Goal: Information Seeking & Learning: Learn about a topic

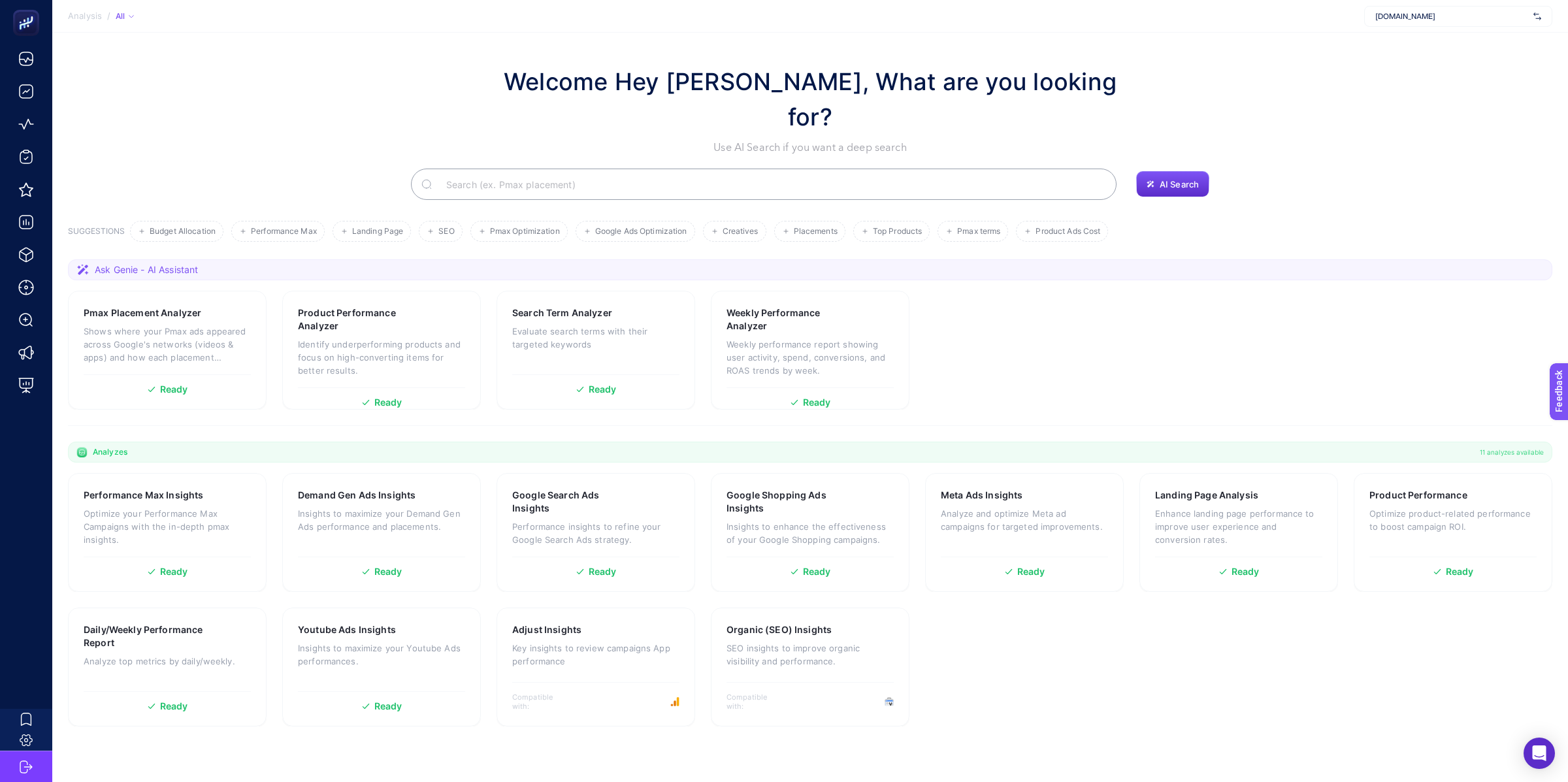
click at [1233, 4] on section "Analysis / All [DOMAIN_NAME]" at bounding box center [810, 16] width 1516 height 32
click at [1242, 65] on div "Welcome Hey [PERSON_NAME], What are you looking for? Use AI Search if you want …" at bounding box center [810, 109] width 1484 height 91
click at [1123, 89] on div "Welcome Hey [PERSON_NAME], What are you looking for? Use AI Search if you want …" at bounding box center [810, 109] width 1484 height 91
click at [1459, 507] on p "Optimize product-related performance to boost campaign ROI." at bounding box center [1452, 520] width 167 height 26
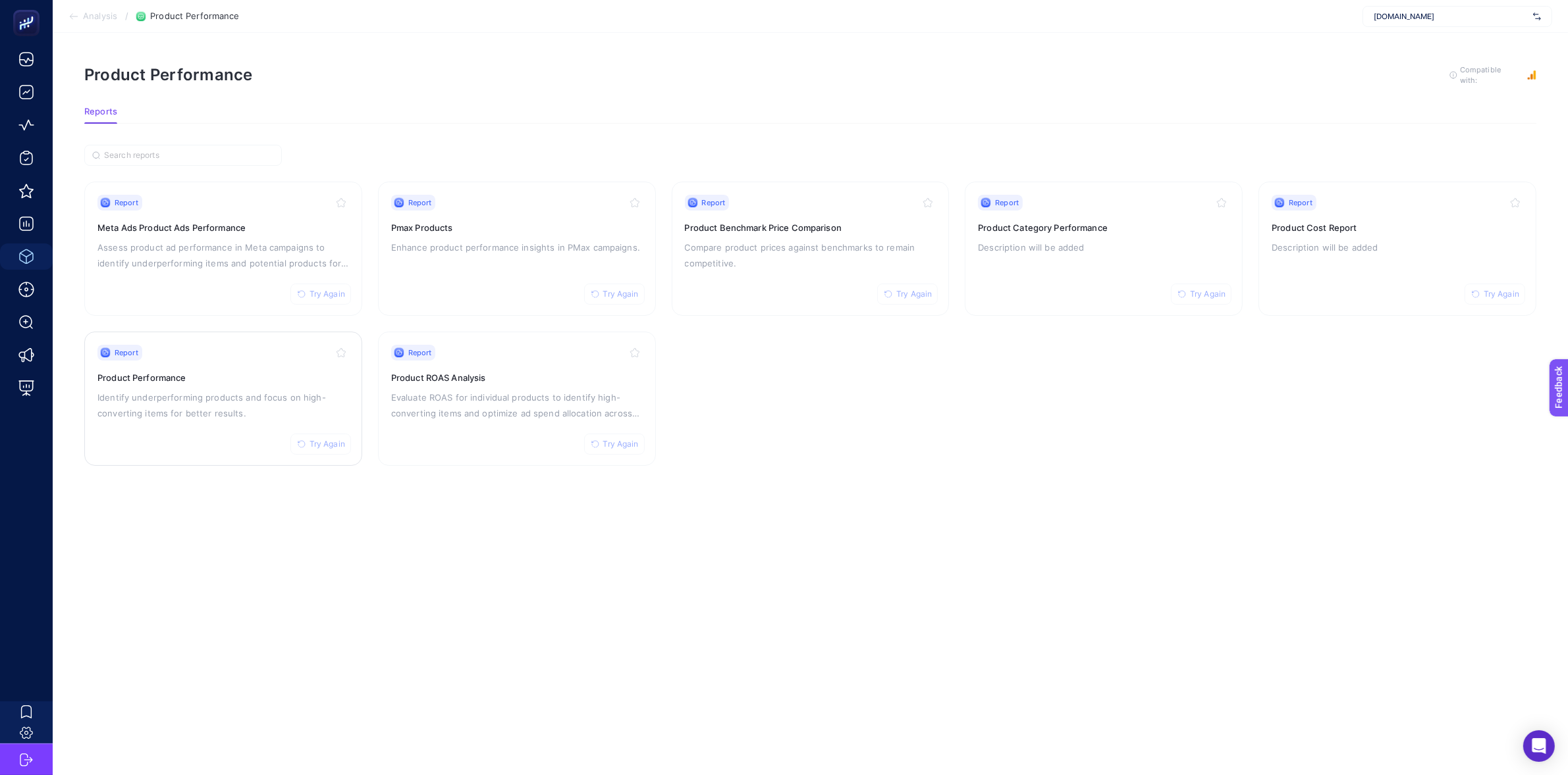
click at [271, 408] on p "Identify underperforming products and focus on high-converting items for better…" at bounding box center [223, 405] width 252 height 32
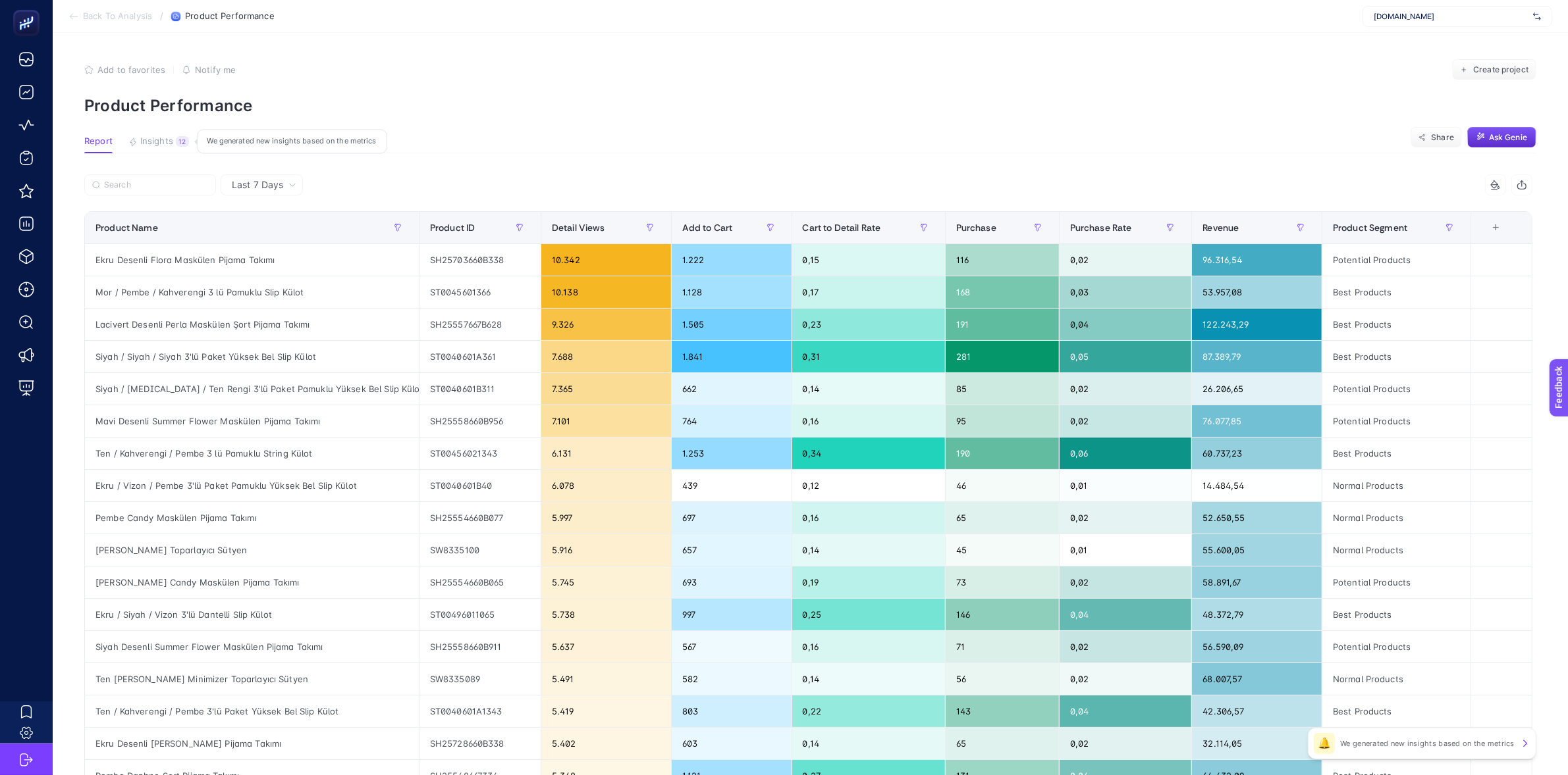
click at [175, 145] on button "Insights 12 We generated new insights based on the metrics" at bounding box center [158, 144] width 61 height 17
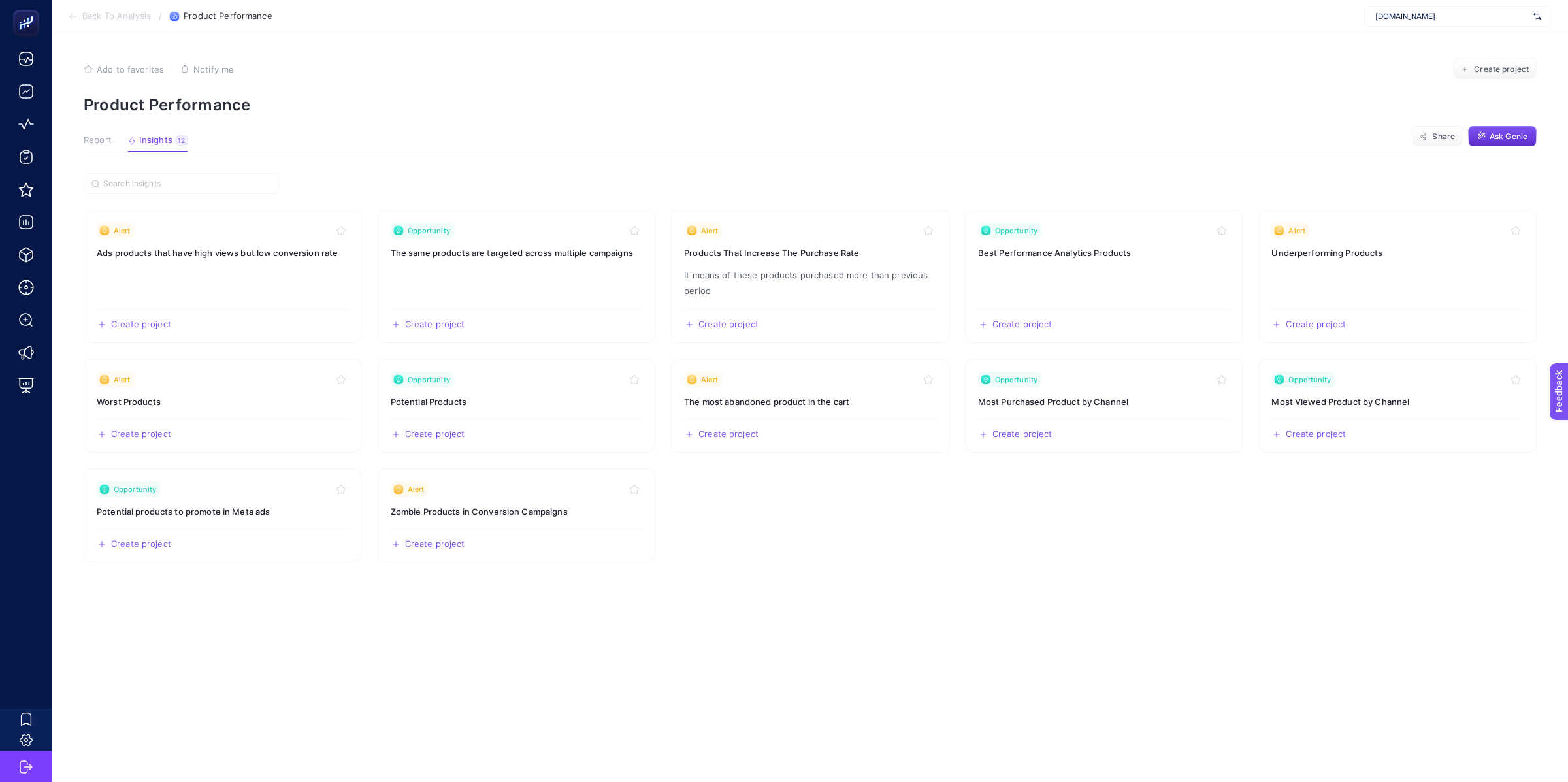
click at [137, 18] on span "Back To Analysis" at bounding box center [116, 16] width 69 height 11
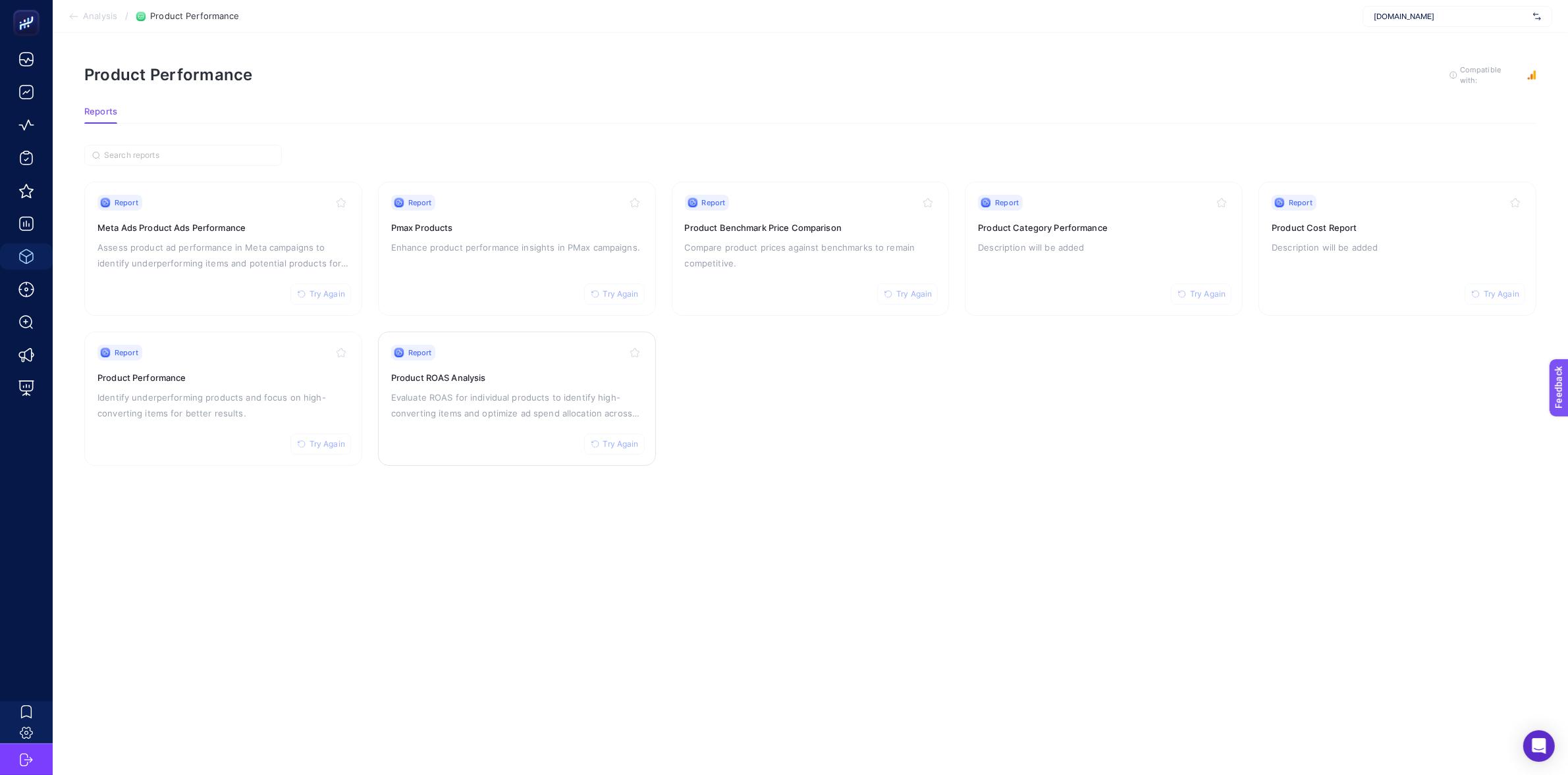
click at [405, 374] on h3 "Product ROAS Analysis" at bounding box center [516, 378] width 252 height 13
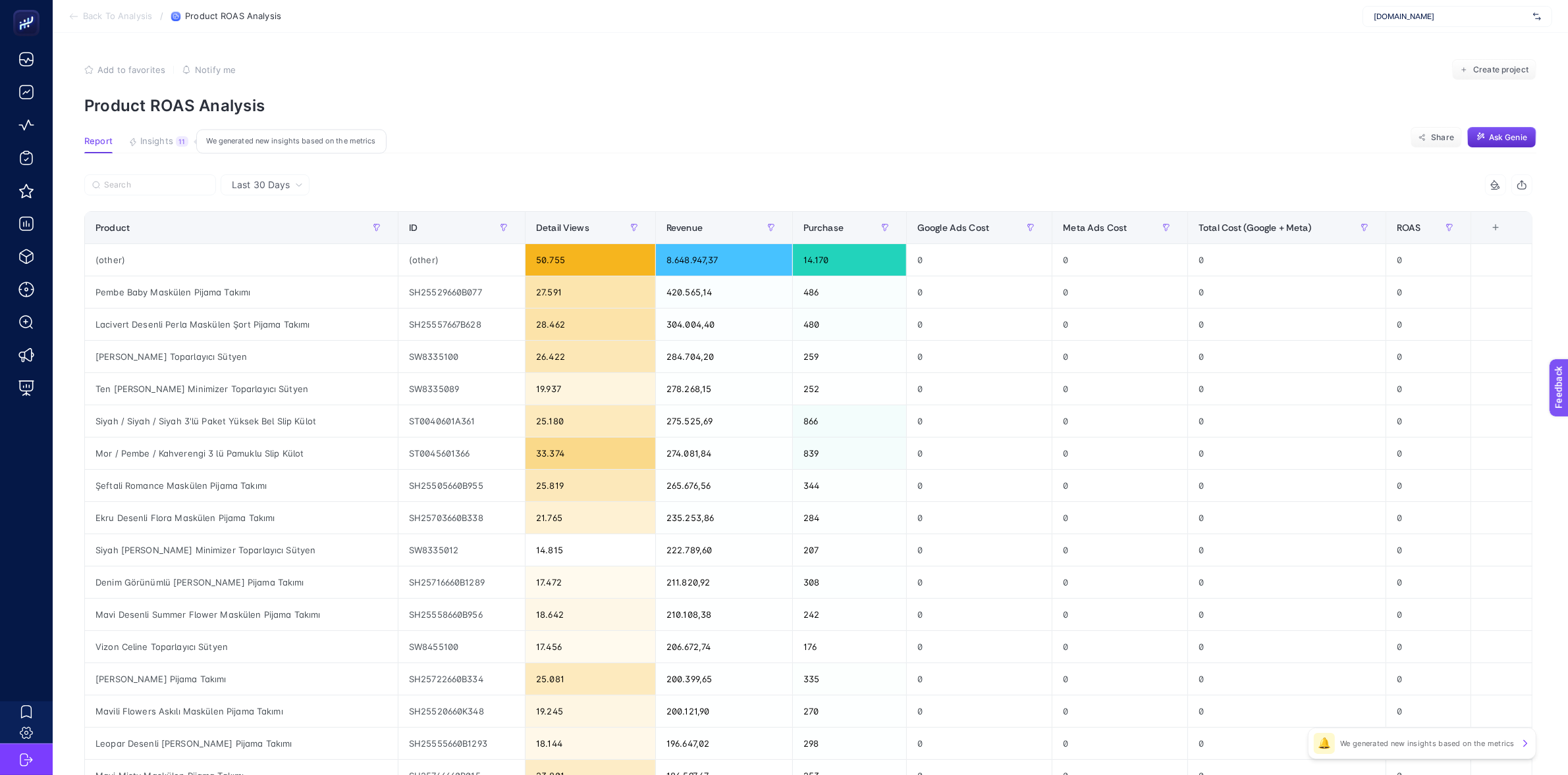
click at [174, 145] on button "Insights 11 We generated new insights based on the metrics" at bounding box center [158, 144] width 60 height 17
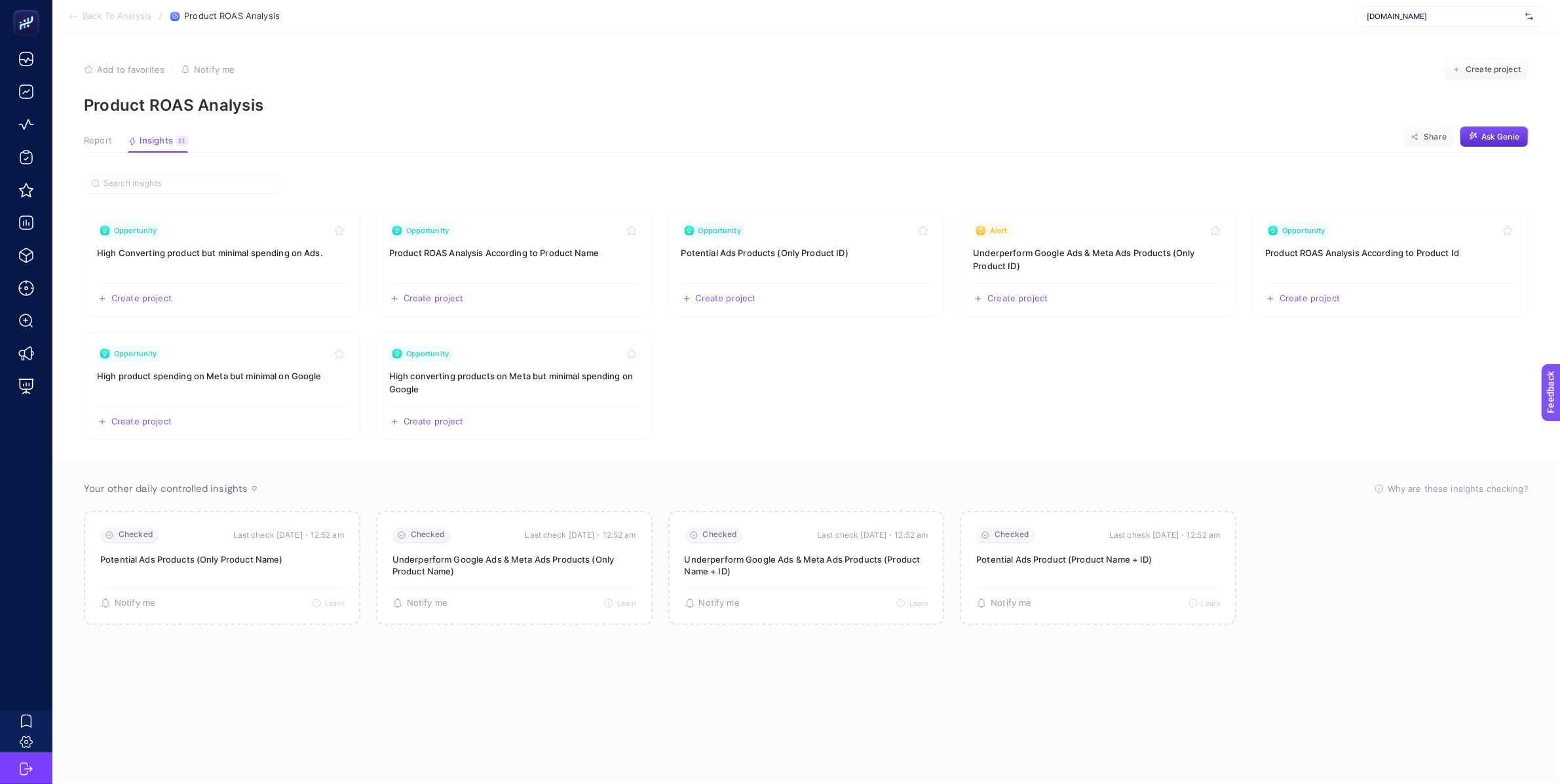
click at [952, 373] on section "Opportunity High Converting product but minimal spending on Ads. Create project…" at bounding box center [806, 325] width 1444 height 231
click at [1413, 20] on span "[DOMAIN_NAME]" at bounding box center [1443, 16] width 154 height 11
type input "koçtaş"
click at [1396, 44] on div "Koçtaş" at bounding box center [1450, 43] width 187 height 21
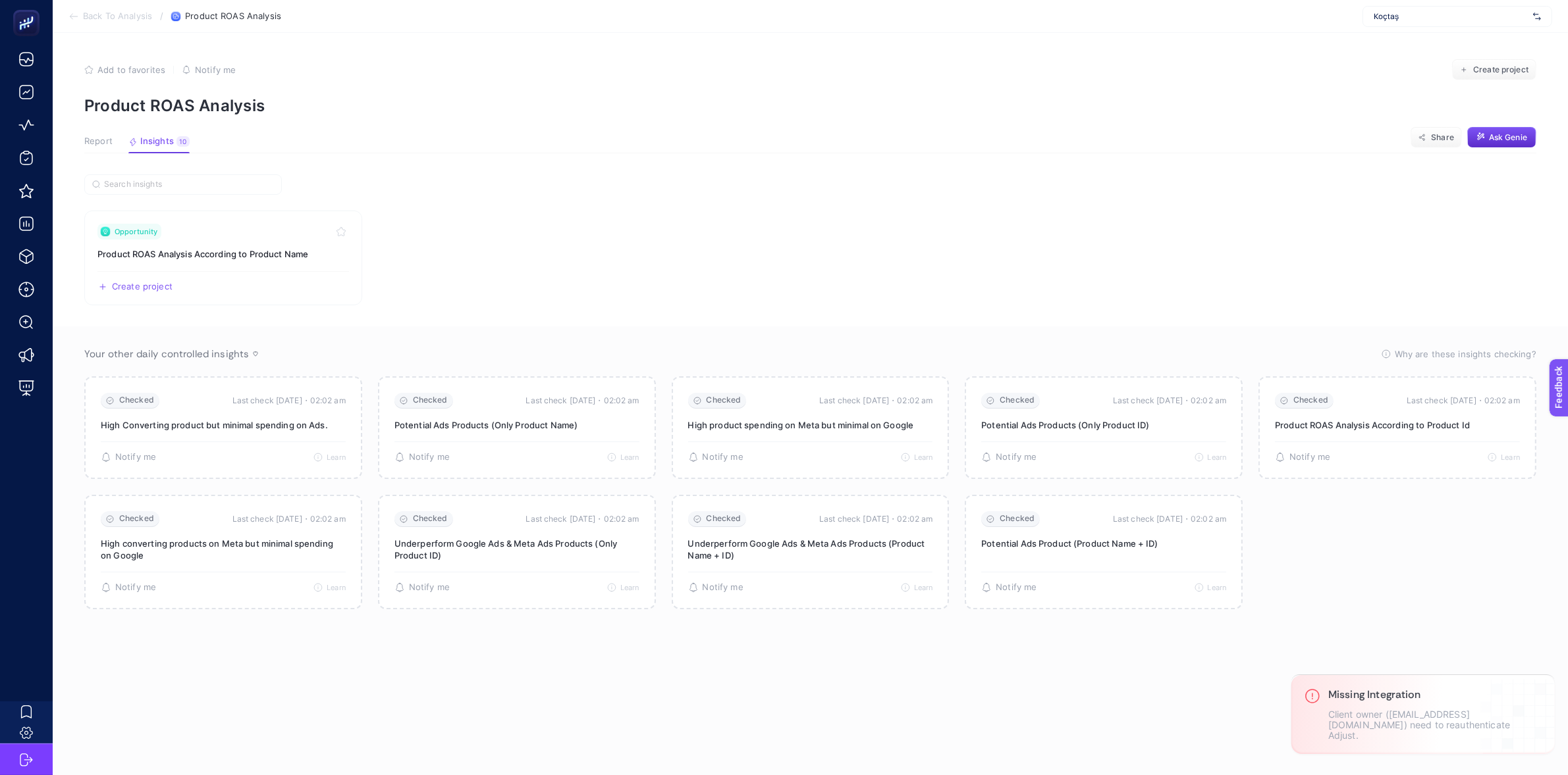
click at [1484, 25] on div "Koçtaş" at bounding box center [1457, 16] width 190 height 21
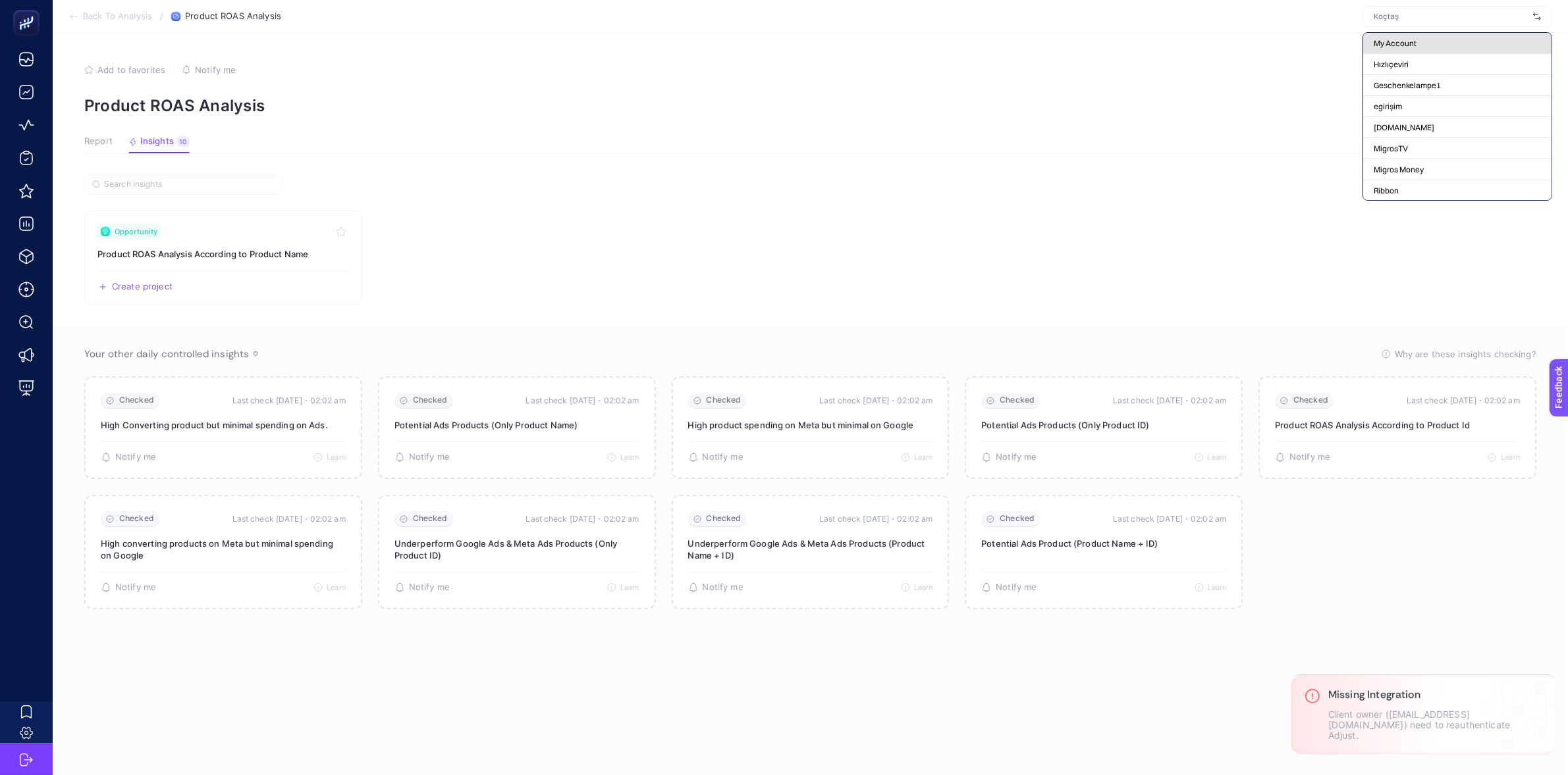
click at [1490, 39] on div "My Account" at bounding box center [1457, 43] width 188 height 21
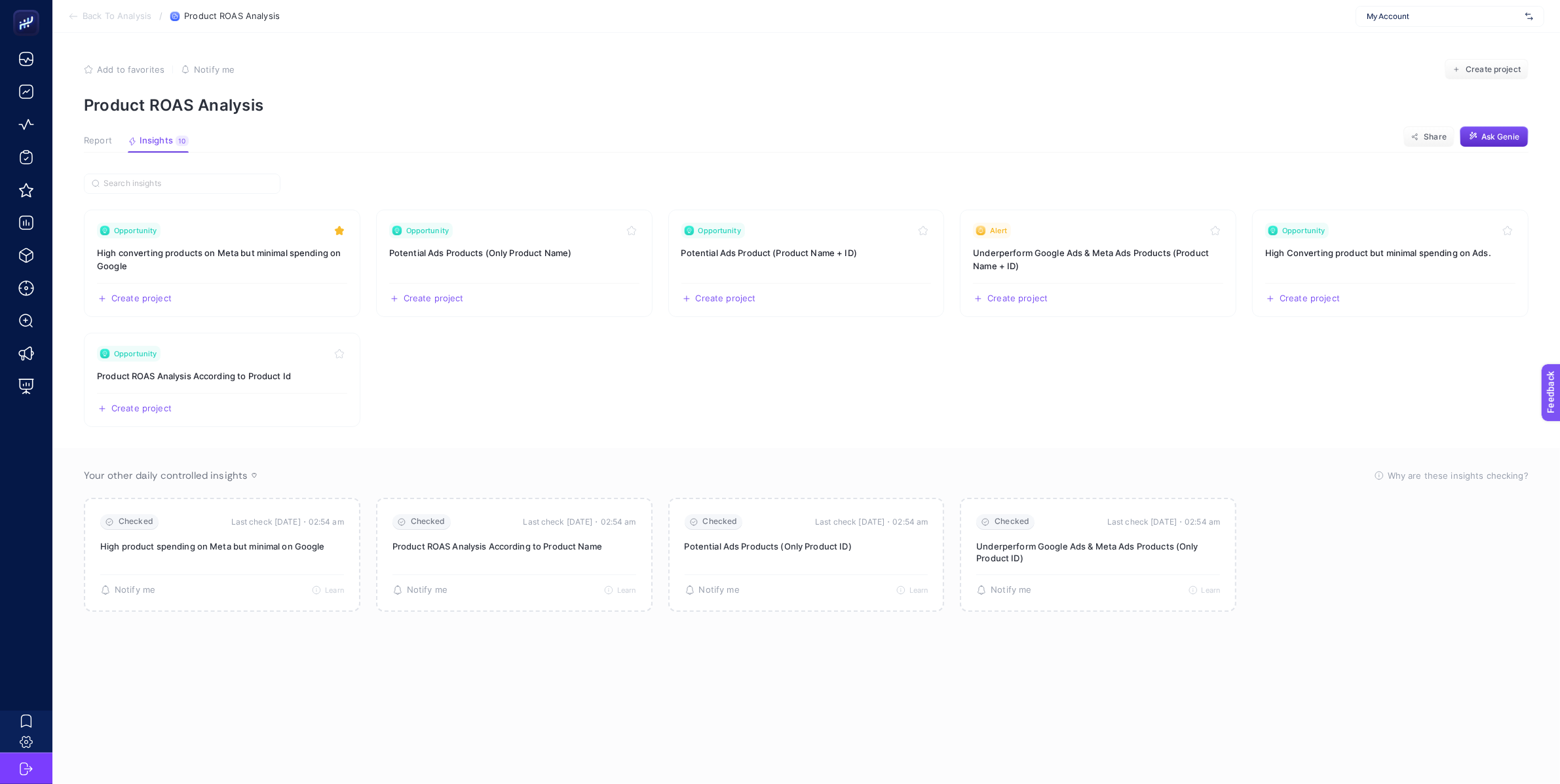
click at [1482, 20] on span "My Account" at bounding box center [1443, 16] width 154 height 11
click at [137, 18] on span "Back To Analysis" at bounding box center [117, 16] width 69 height 11
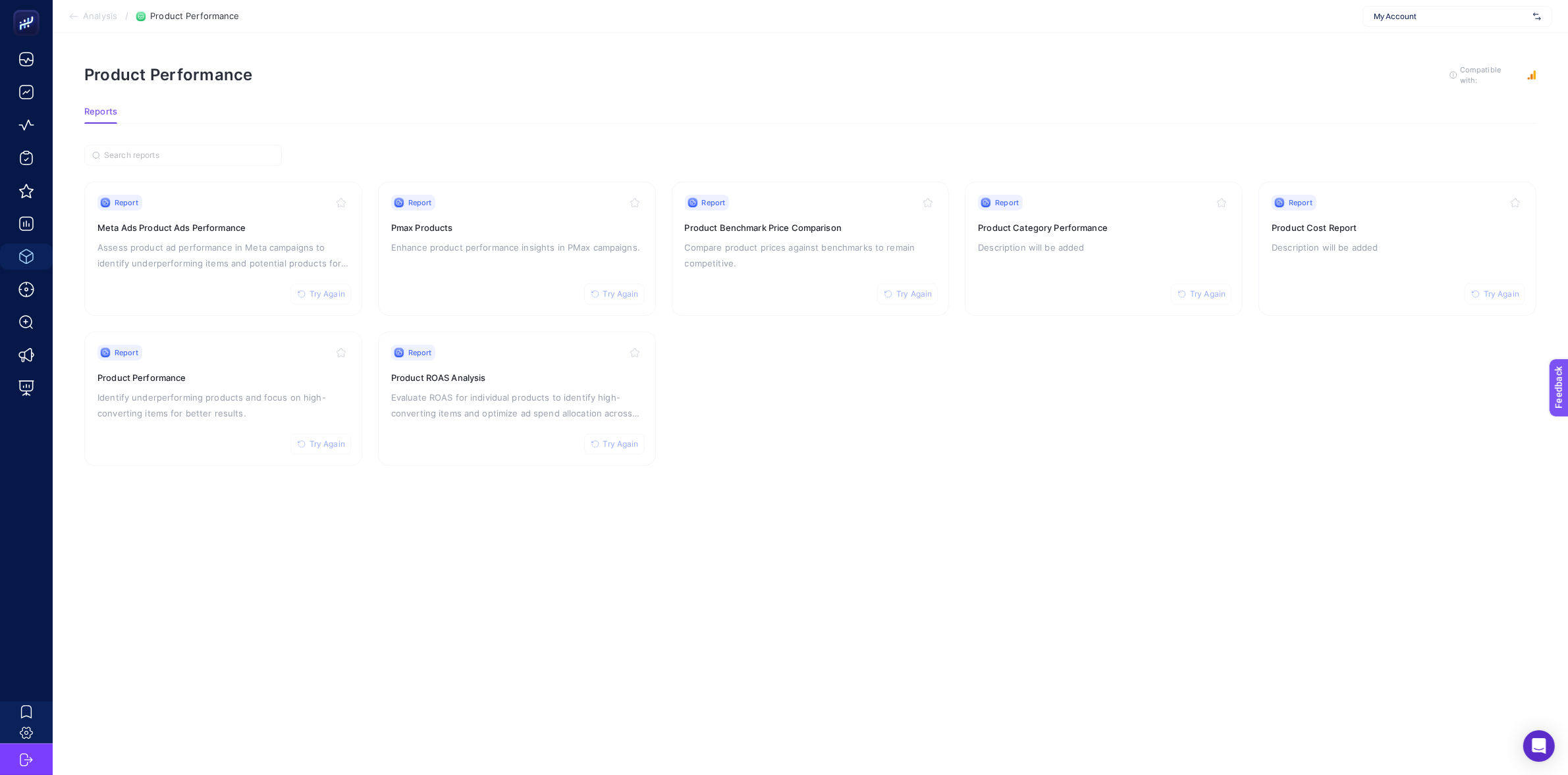
click at [85, 13] on span "Analysis" at bounding box center [100, 16] width 35 height 11
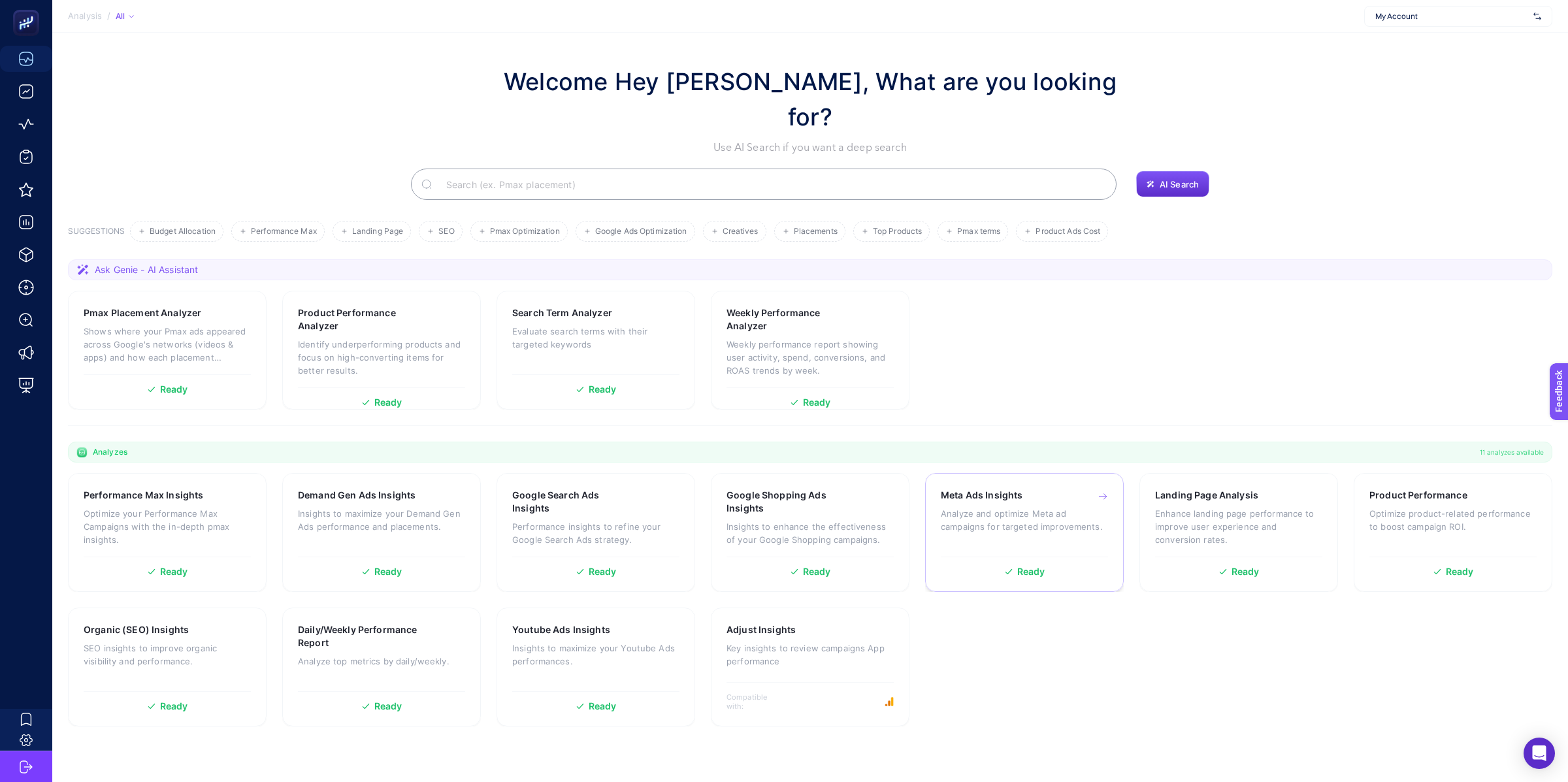
click at [995, 507] on p "Analyze and optimize Meta ad campaigns for targeted improvements." at bounding box center [1023, 520] width 167 height 26
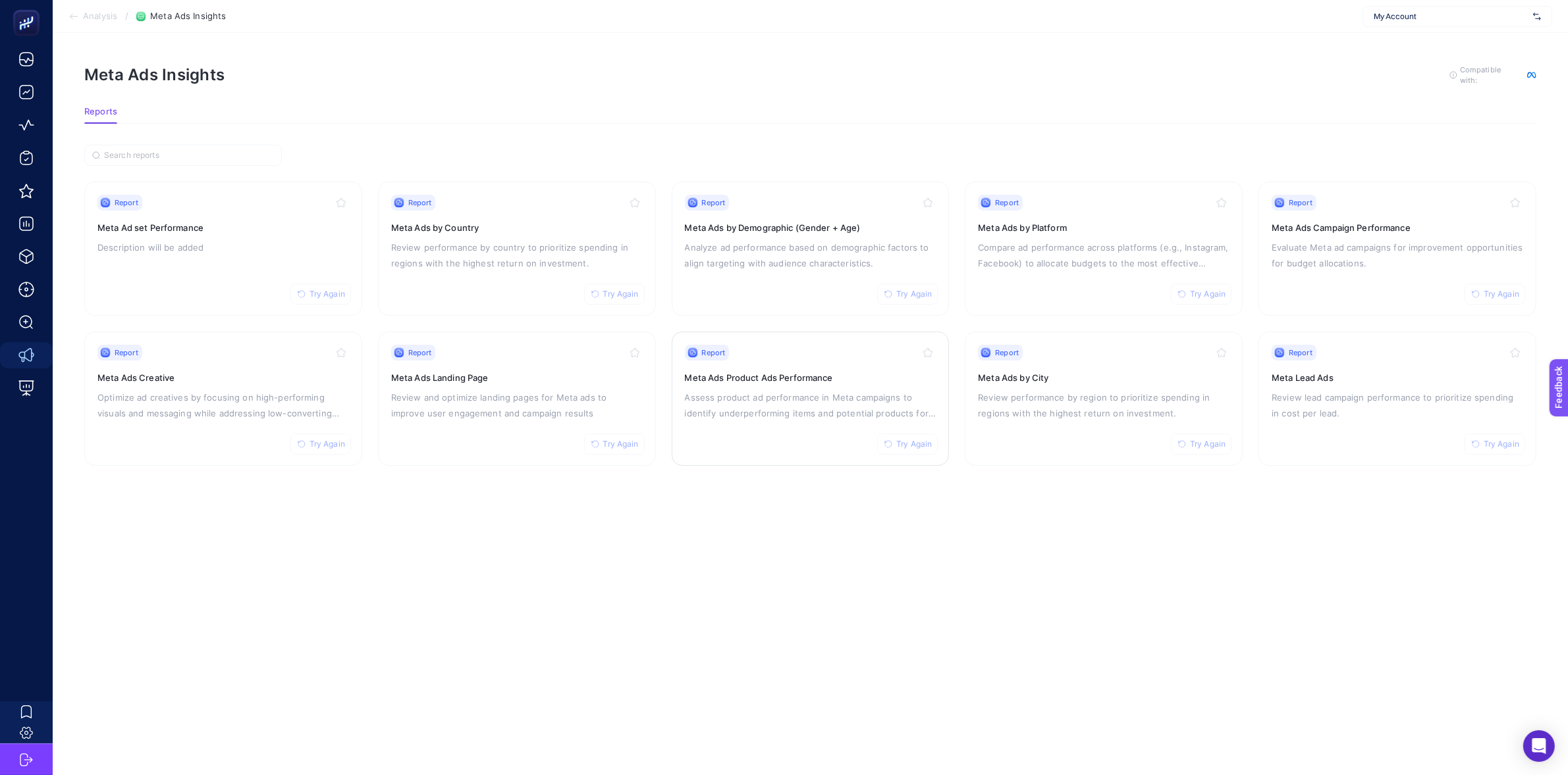
click at [780, 392] on p "Assess product ad performance in Meta campaigns to identify underperforming ite…" at bounding box center [810, 405] width 252 height 32
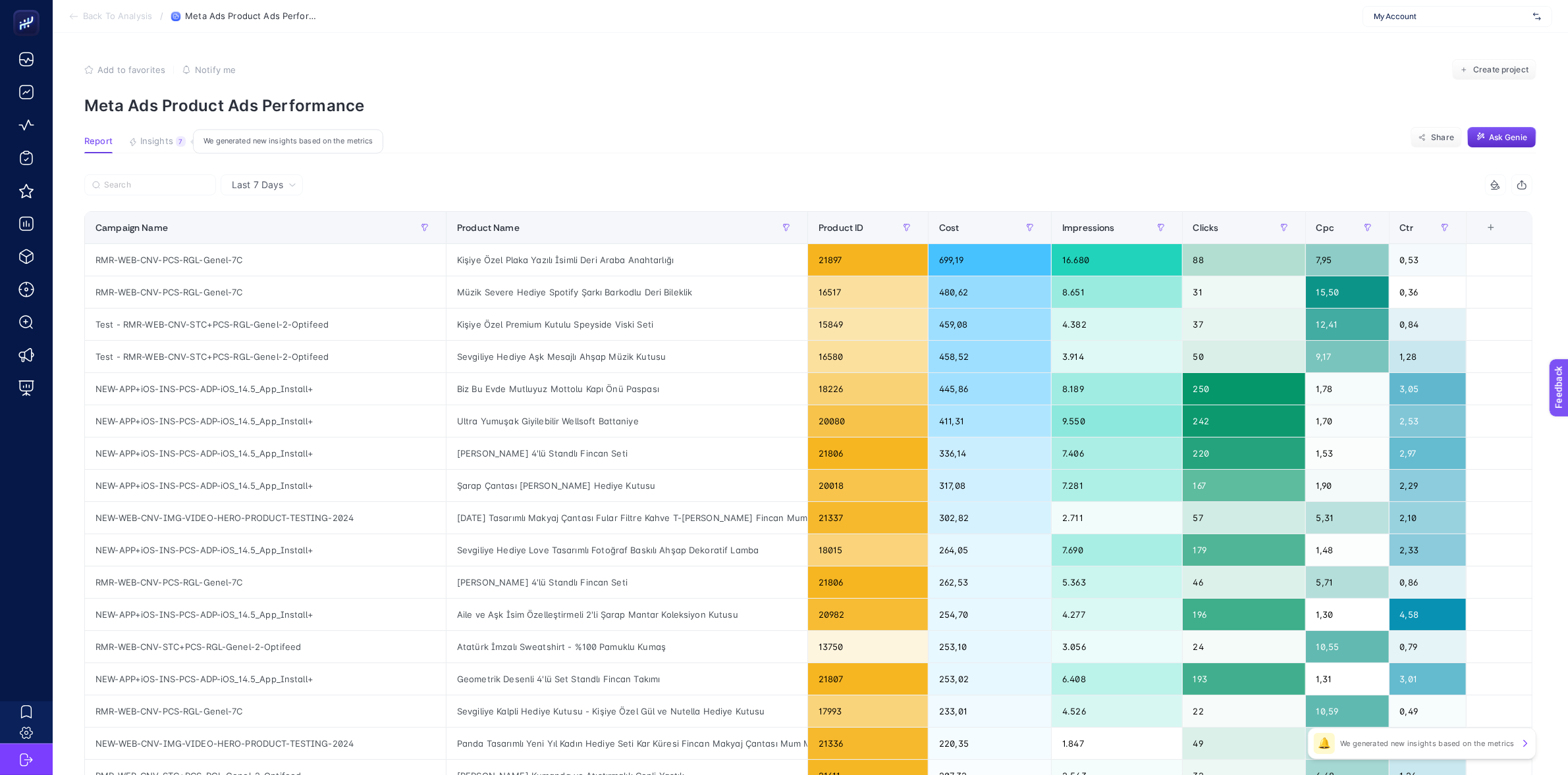
click at [143, 147] on button "Insights 7 We generated new insights based on the metrics" at bounding box center [156, 144] width 57 height 17
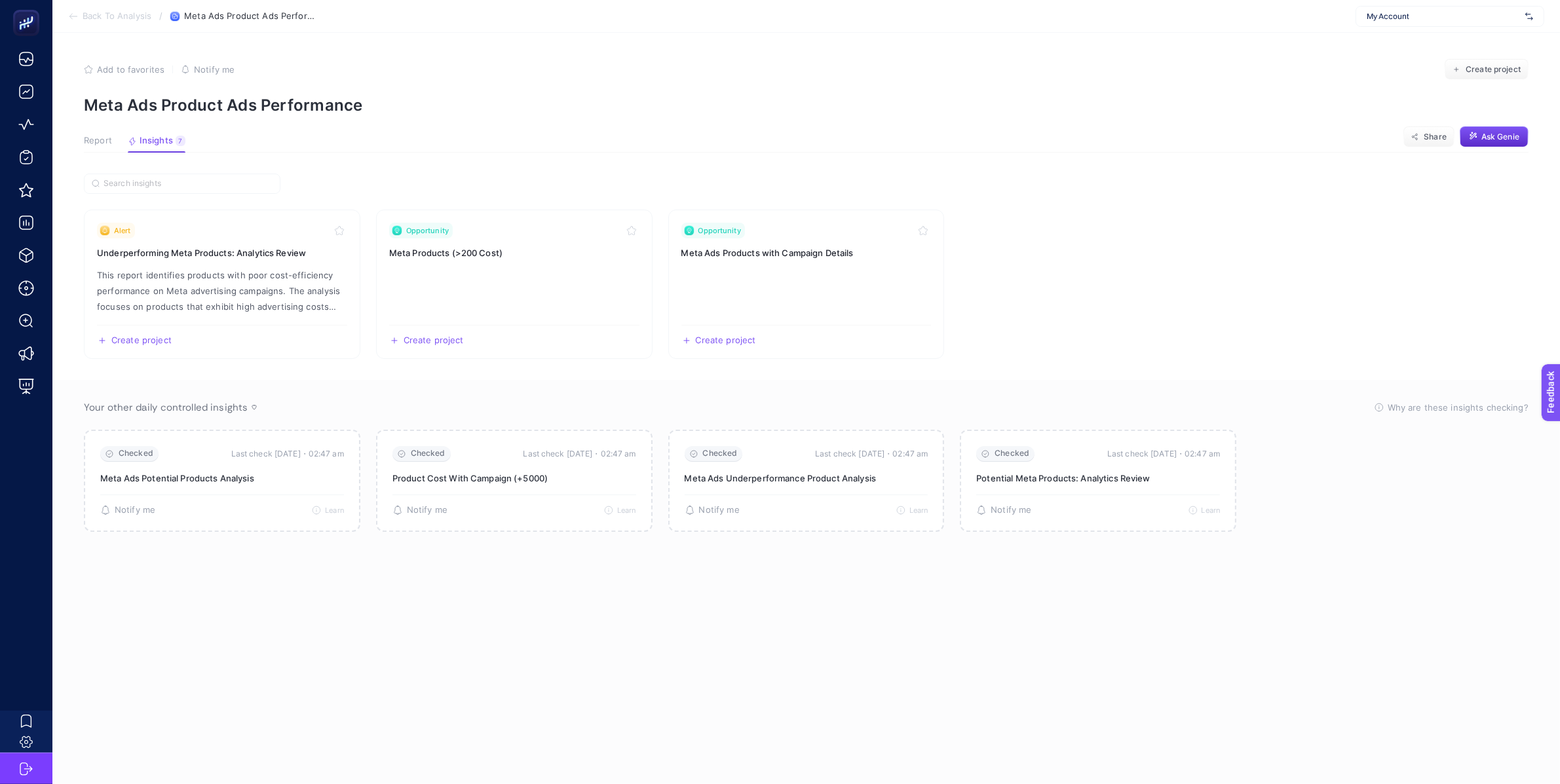
click at [1394, 22] on div "My Account" at bounding box center [1450, 16] width 189 height 21
type input "IKEA"
click at [1423, 37] on div "IKEA" at bounding box center [1450, 43] width 187 height 21
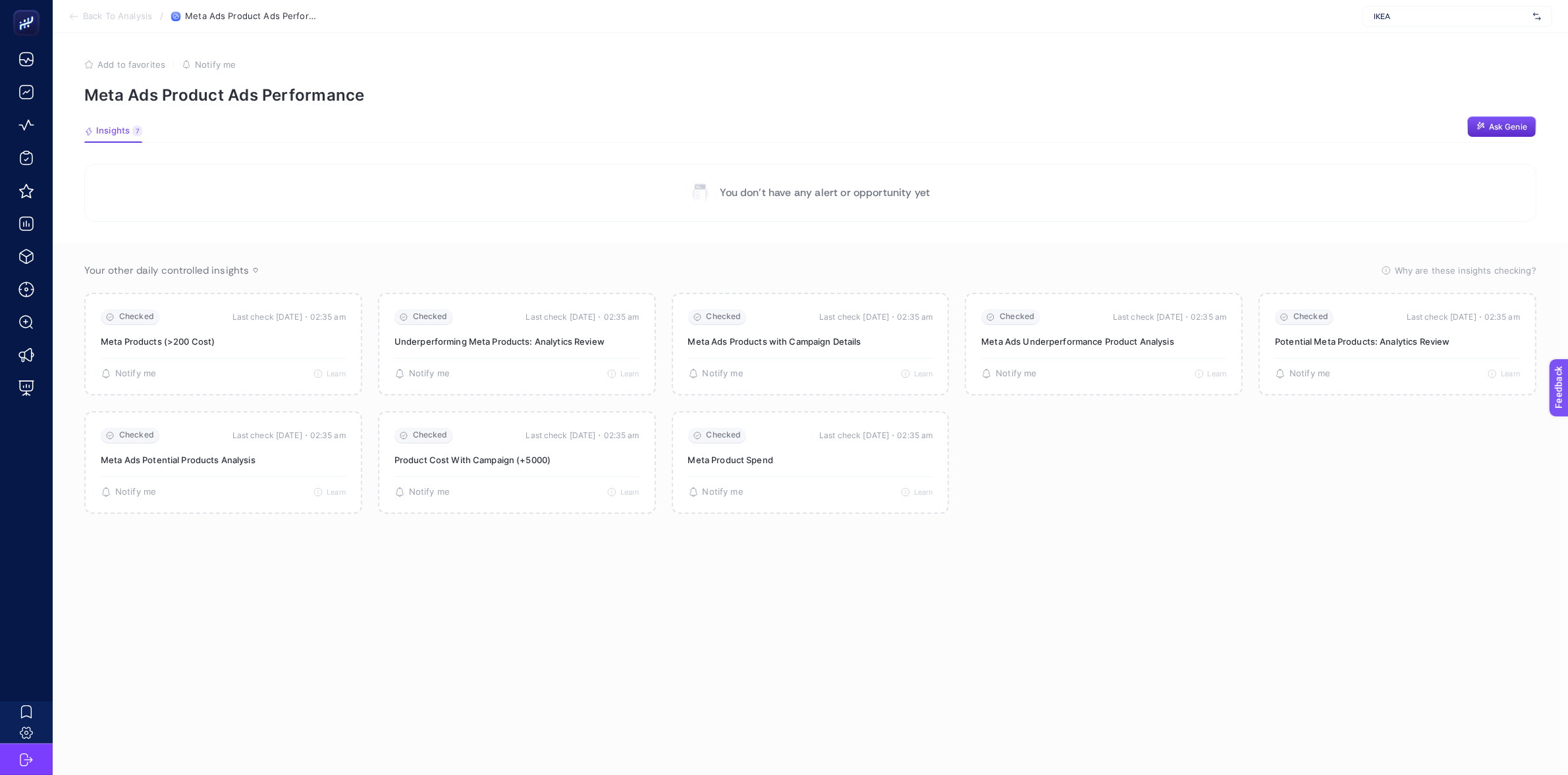
click at [1413, 15] on span "IKEA" at bounding box center [1451, 16] width 155 height 11
type input "koçta"
click at [1414, 40] on div "Koçtaş" at bounding box center [1457, 43] width 188 height 21
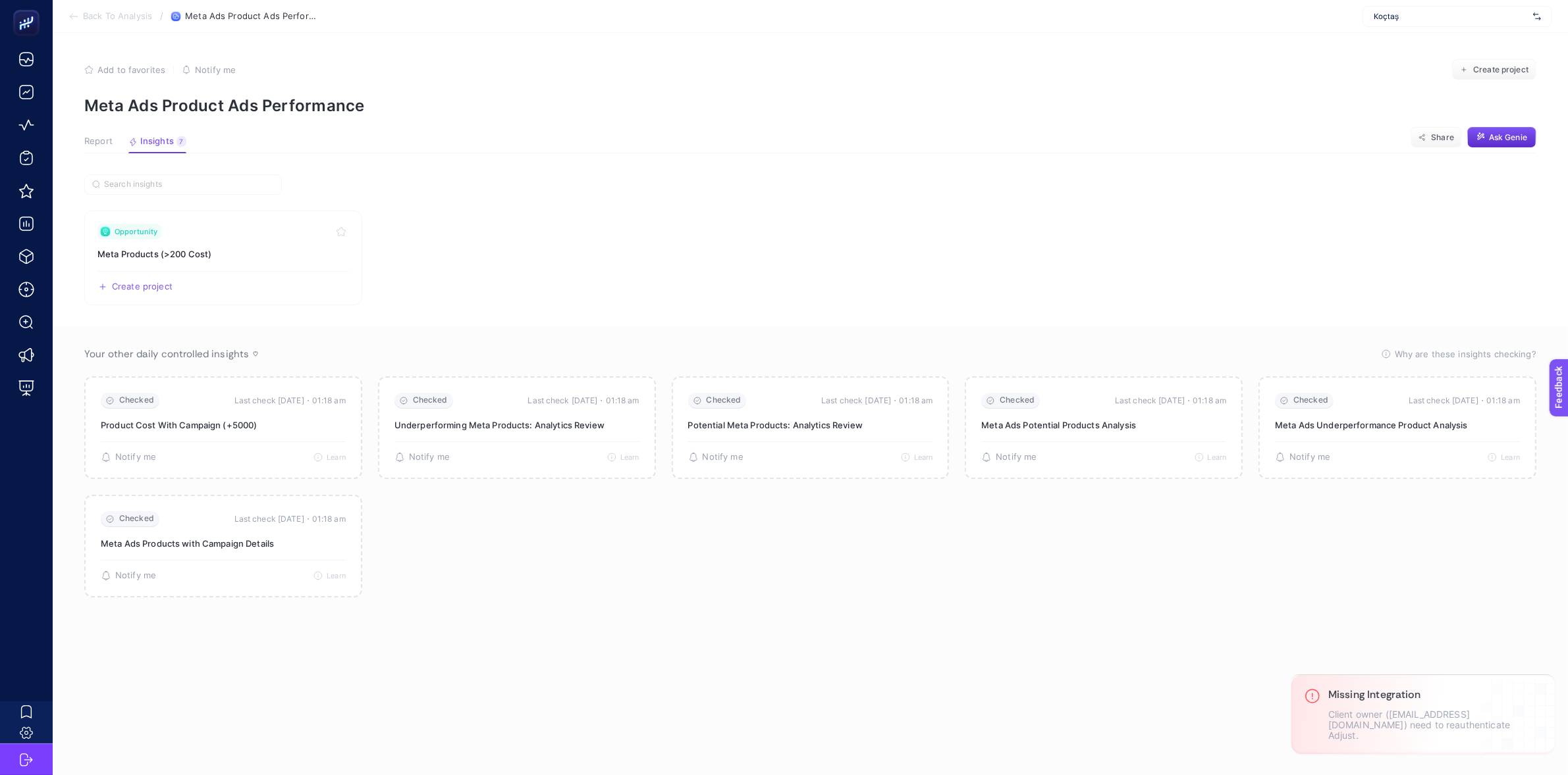
click at [524, 224] on section "Opportunity Meta Products (>200 Cost) Create project Share" at bounding box center [810, 258] width 1452 height 94
click at [1416, 21] on span "Koçtaş" at bounding box center [1451, 16] width 155 height 11
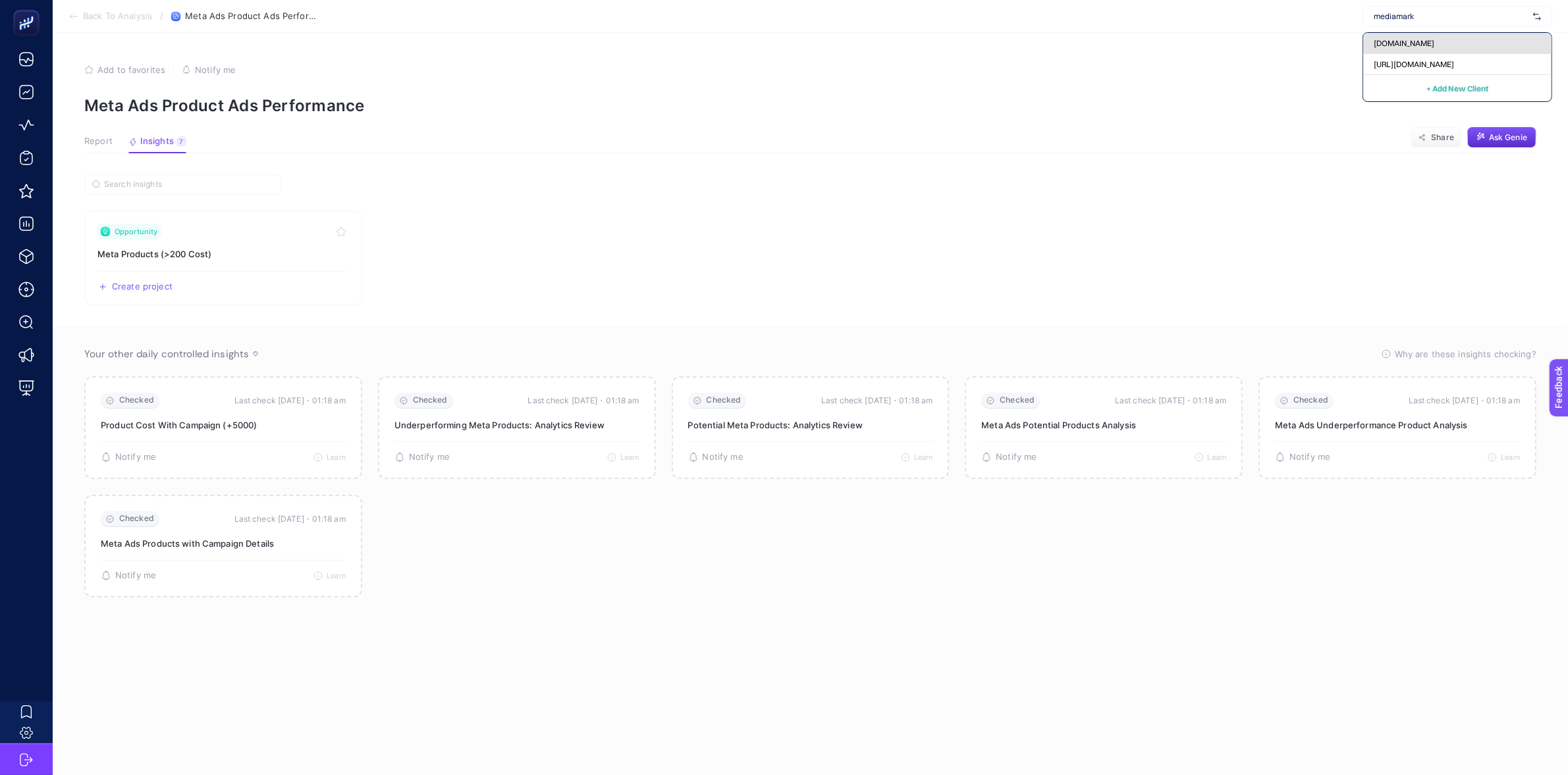
type input "mediamark"
click at [1391, 48] on div "[DOMAIN_NAME]" at bounding box center [1457, 43] width 188 height 21
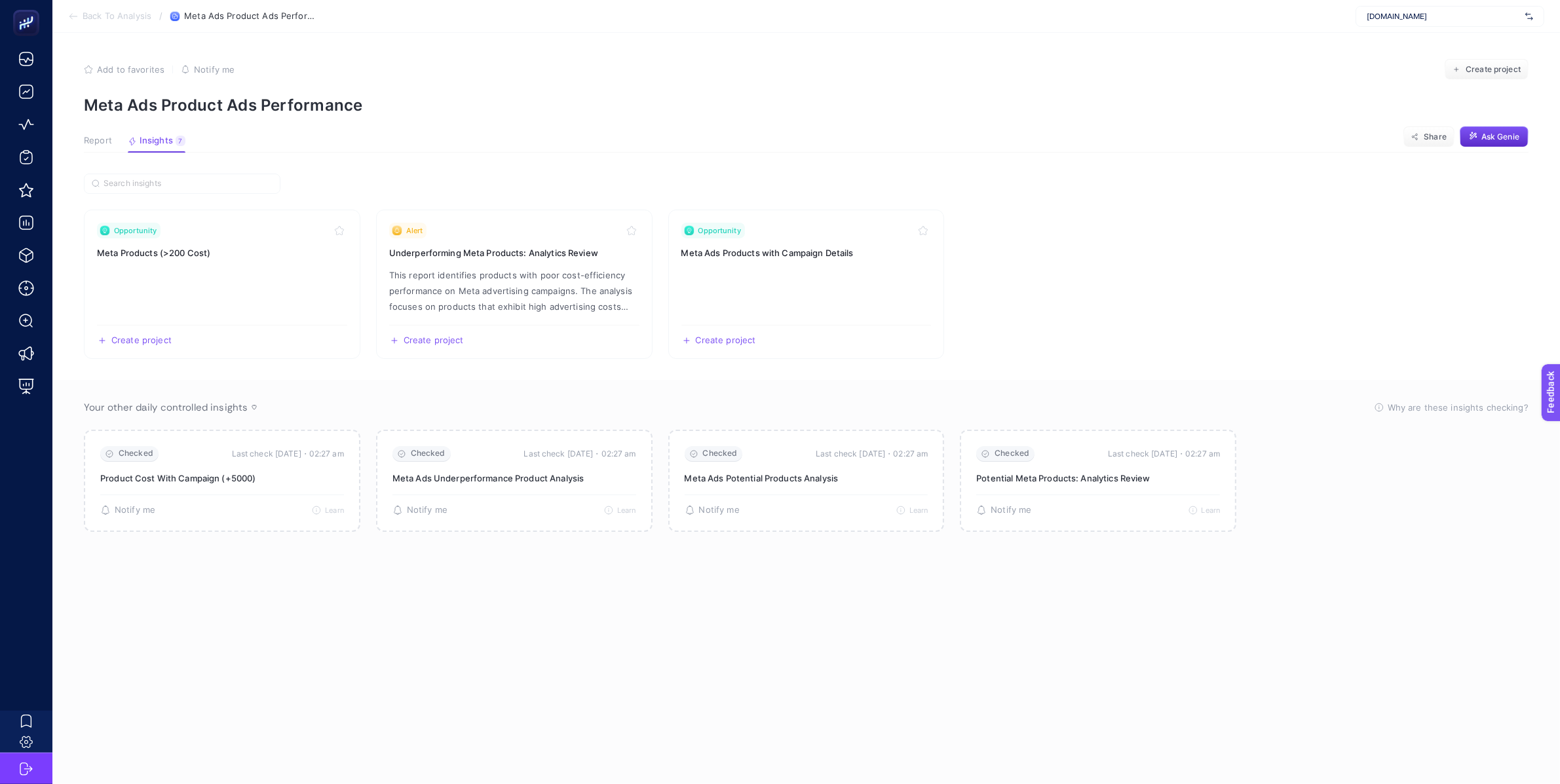
click at [1084, 287] on section "Opportunity Meta Products (>200 Cost) Create project Share Alert Underperformin…" at bounding box center [806, 284] width 1444 height 149
click at [742, 160] on article "Add to favorites false Notify me Create project Meta Ads Product Ads Performanc…" at bounding box center [806, 408] width 1508 height 751
click at [110, 17] on span "Back To Analysis" at bounding box center [117, 16] width 69 height 11
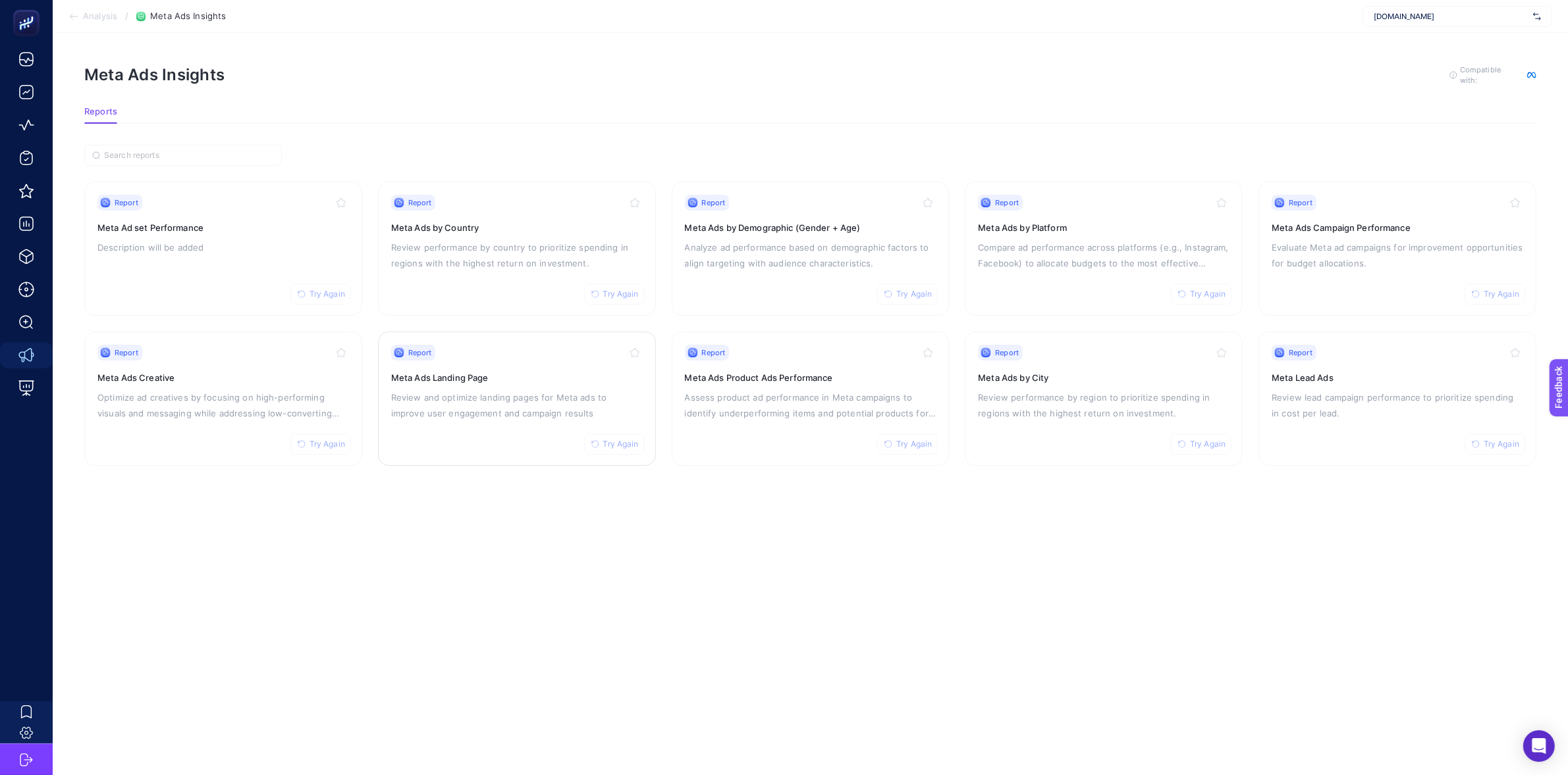
click at [529, 418] on p "Review and optimize landing pages for Meta ads to improve user engagement and c…" at bounding box center [516, 405] width 252 height 32
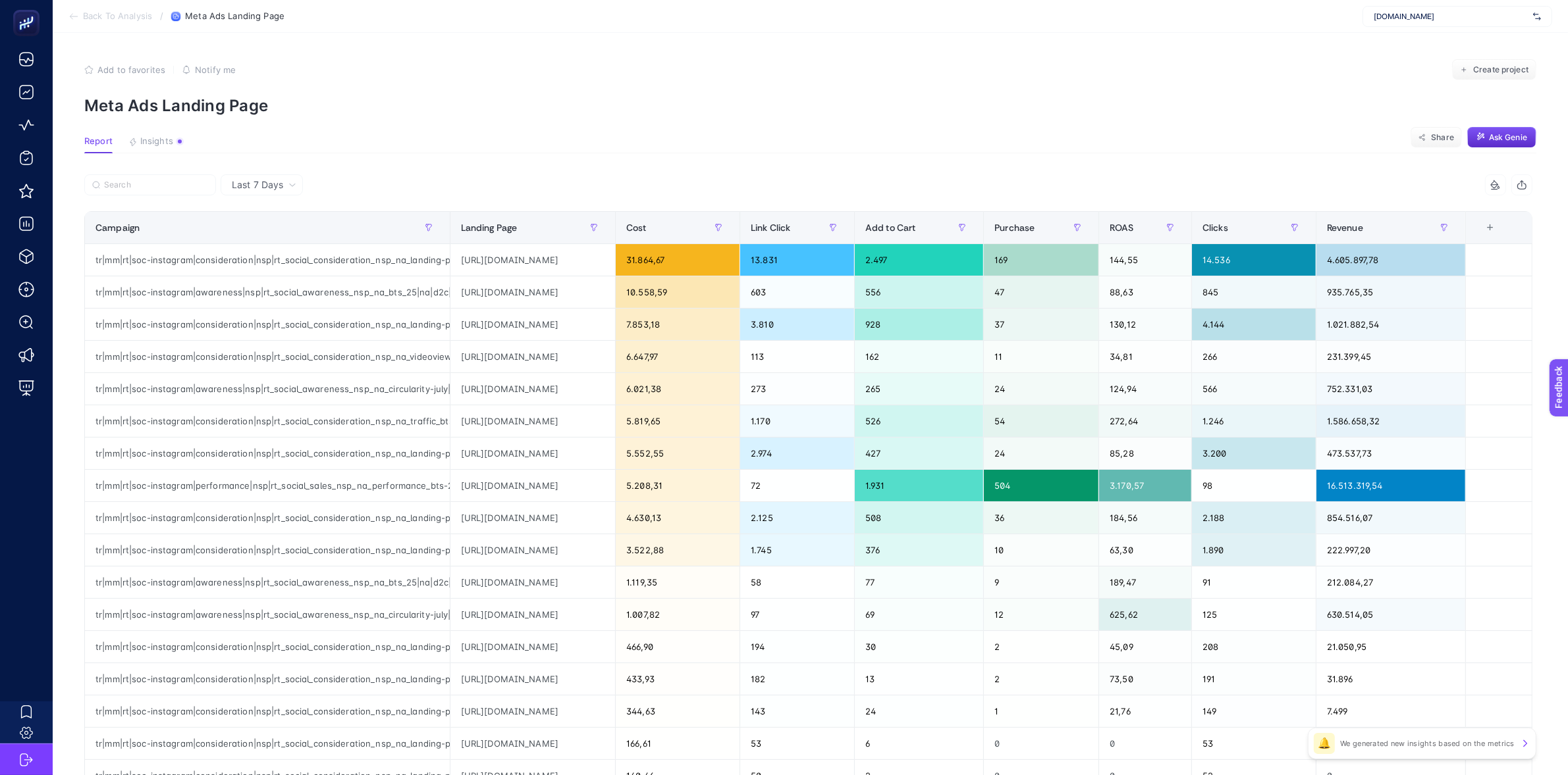
click at [115, 13] on span "Back To Analysis" at bounding box center [117, 16] width 69 height 11
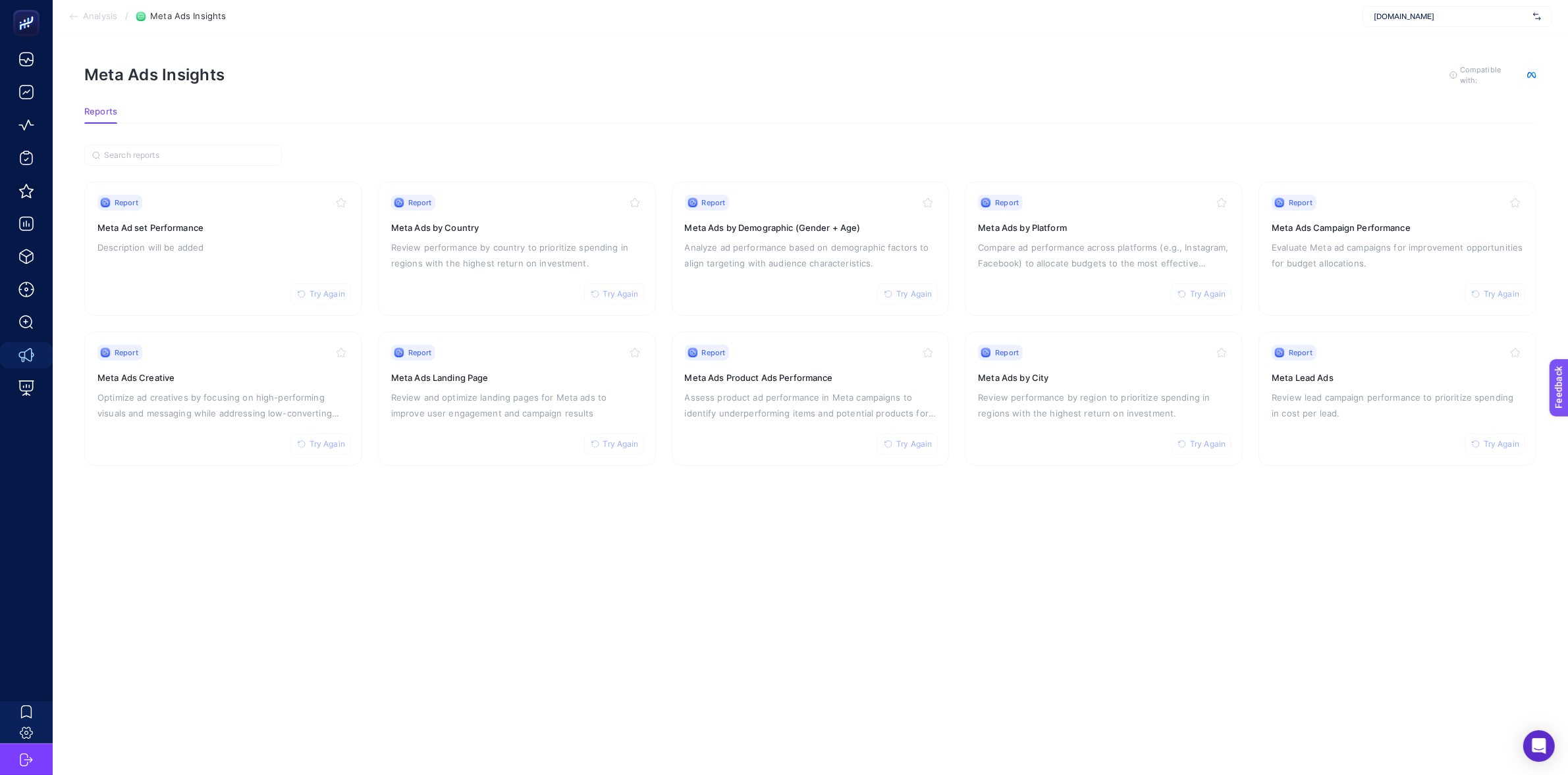
click at [96, 15] on span "Analysis" at bounding box center [100, 16] width 35 height 11
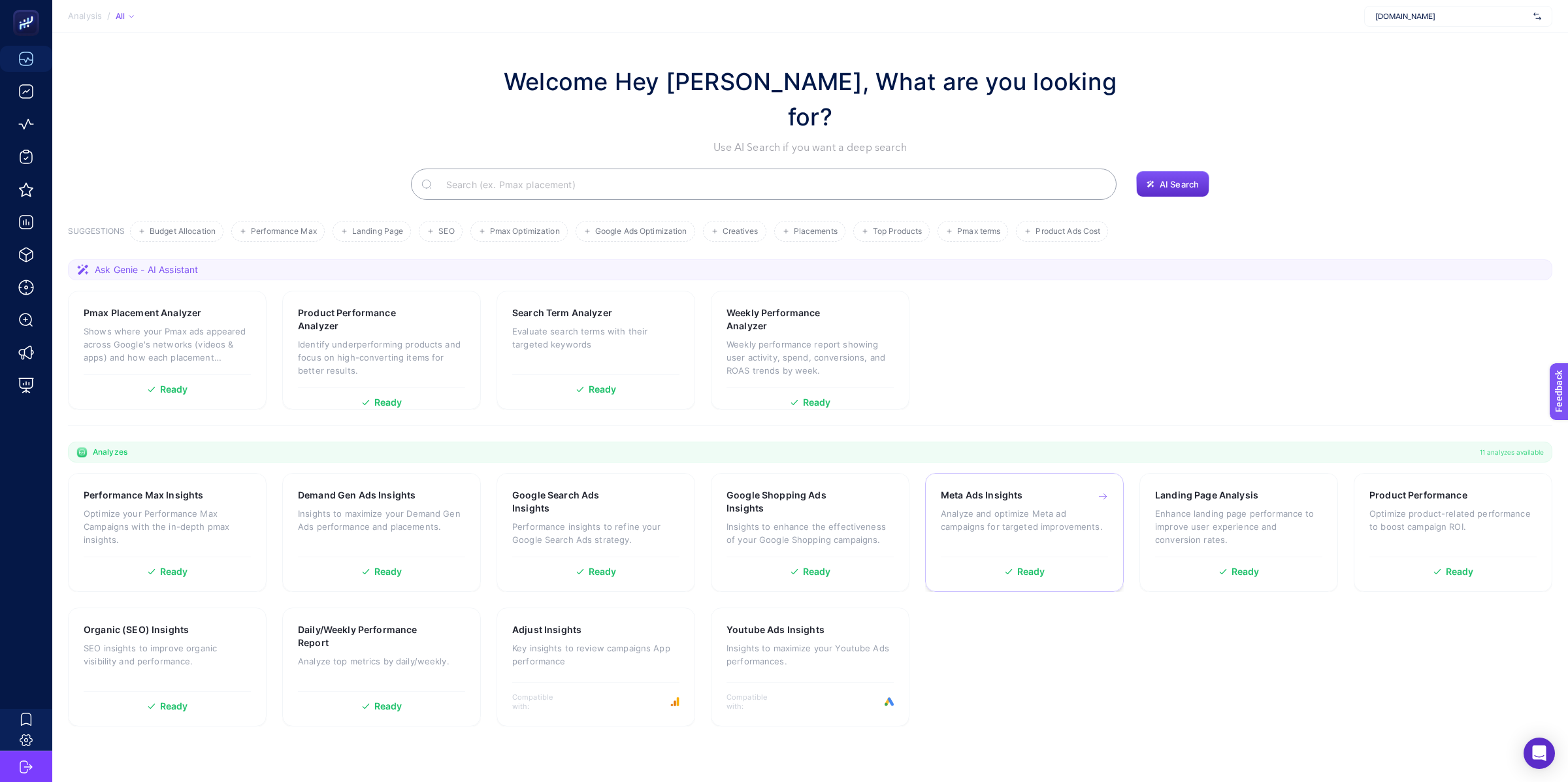
click at [988, 489] on div "Meta Ads Insights Analyze and optimize Meta ad campaigns for targeted improveme…" at bounding box center [1023, 520] width 167 height 61
